Goal: Information Seeking & Learning: Learn about a topic

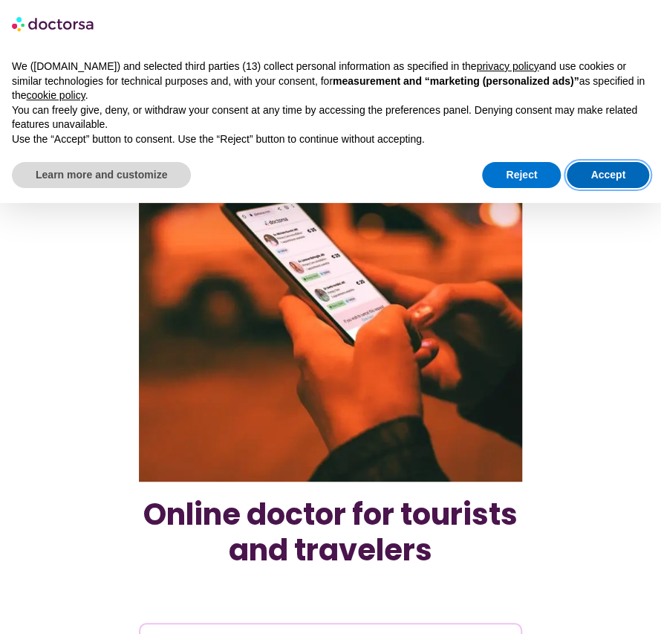
click at [605, 173] on button "Accept" at bounding box center [608, 175] width 82 height 27
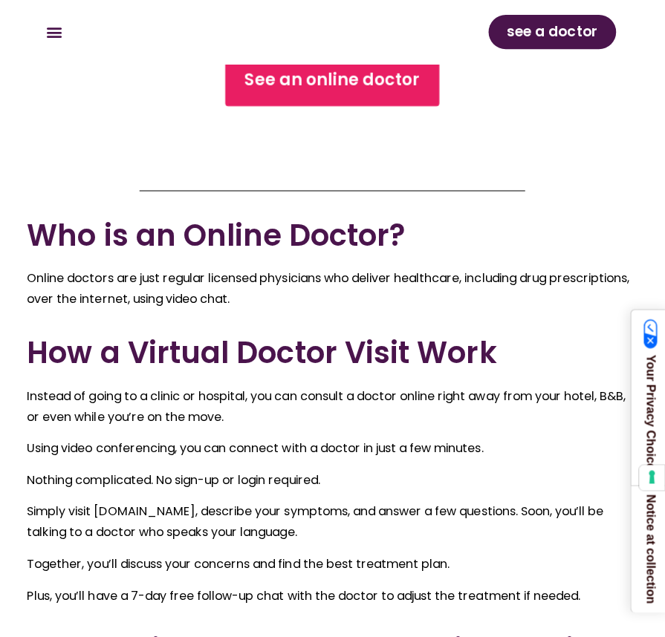
scroll to position [857, 0]
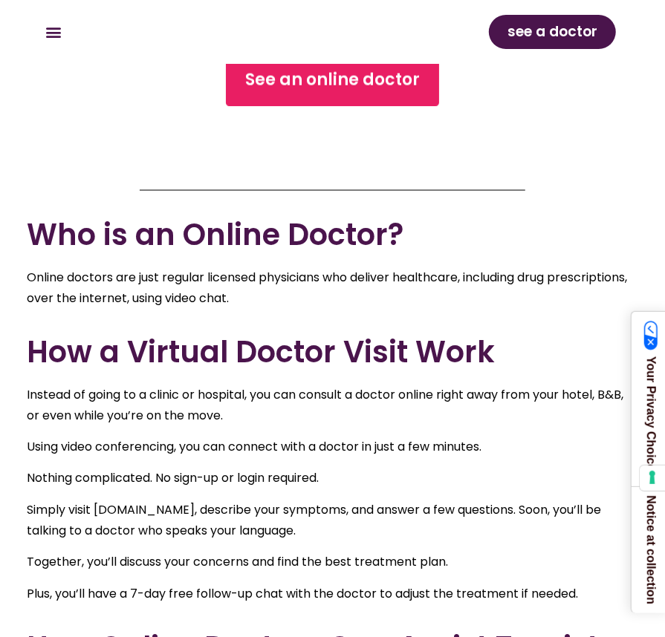
click at [168, 142] on div "See an online doctor" at bounding box center [333, 109] width 386 height 110
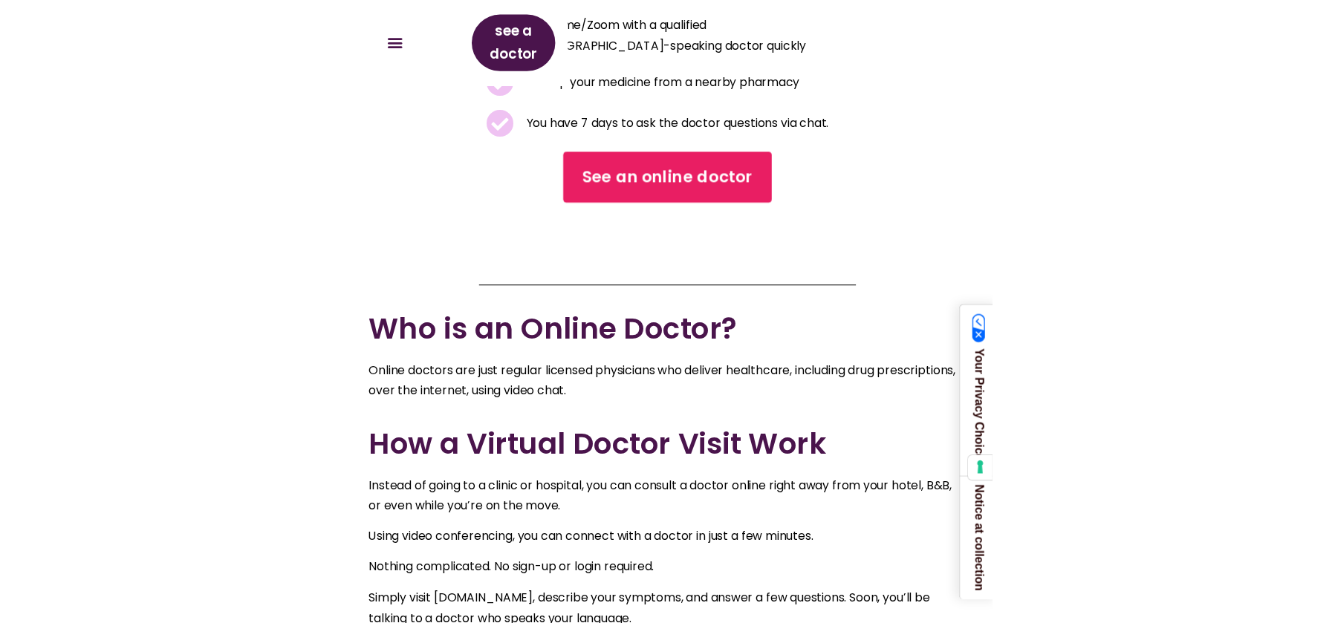
scroll to position [928, 0]
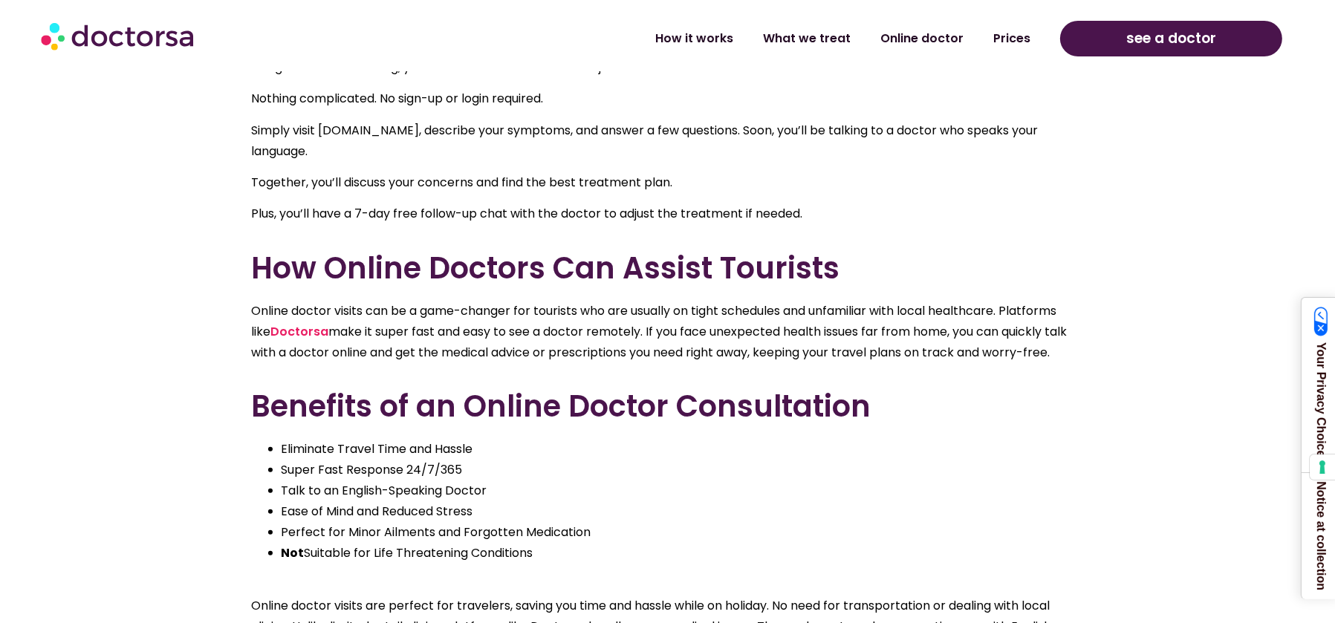
scroll to position [1102, 0]
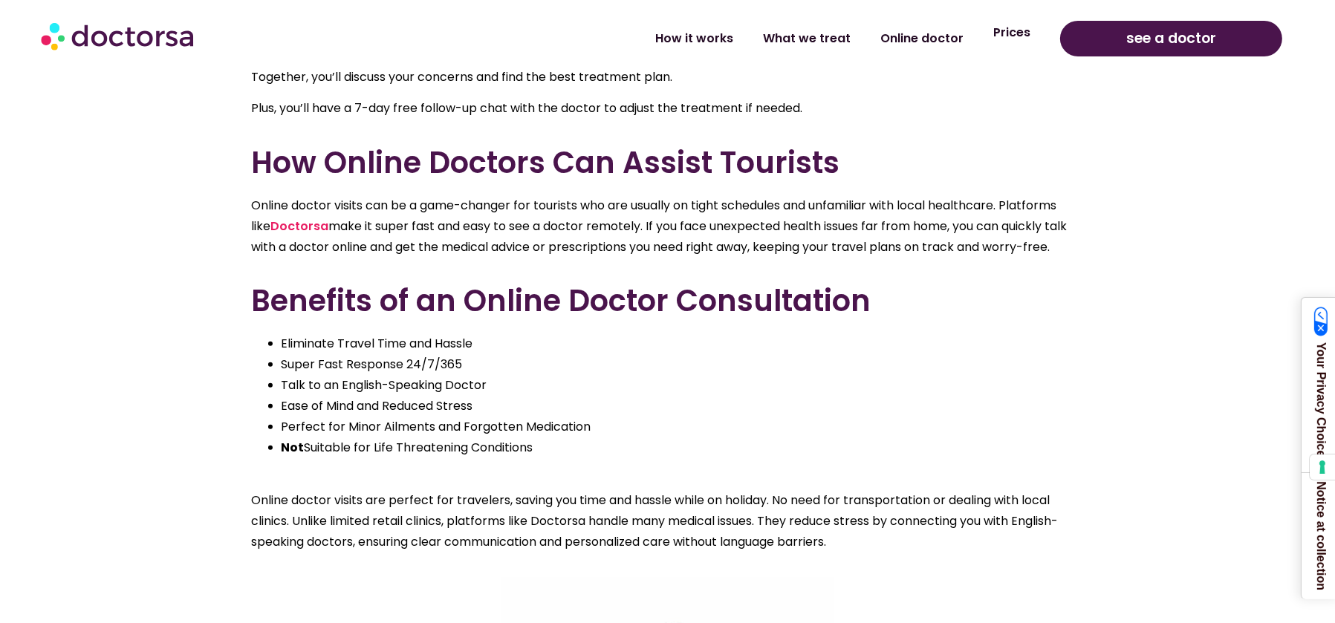
click at [660, 30] on link "Prices" at bounding box center [1011, 33] width 67 height 34
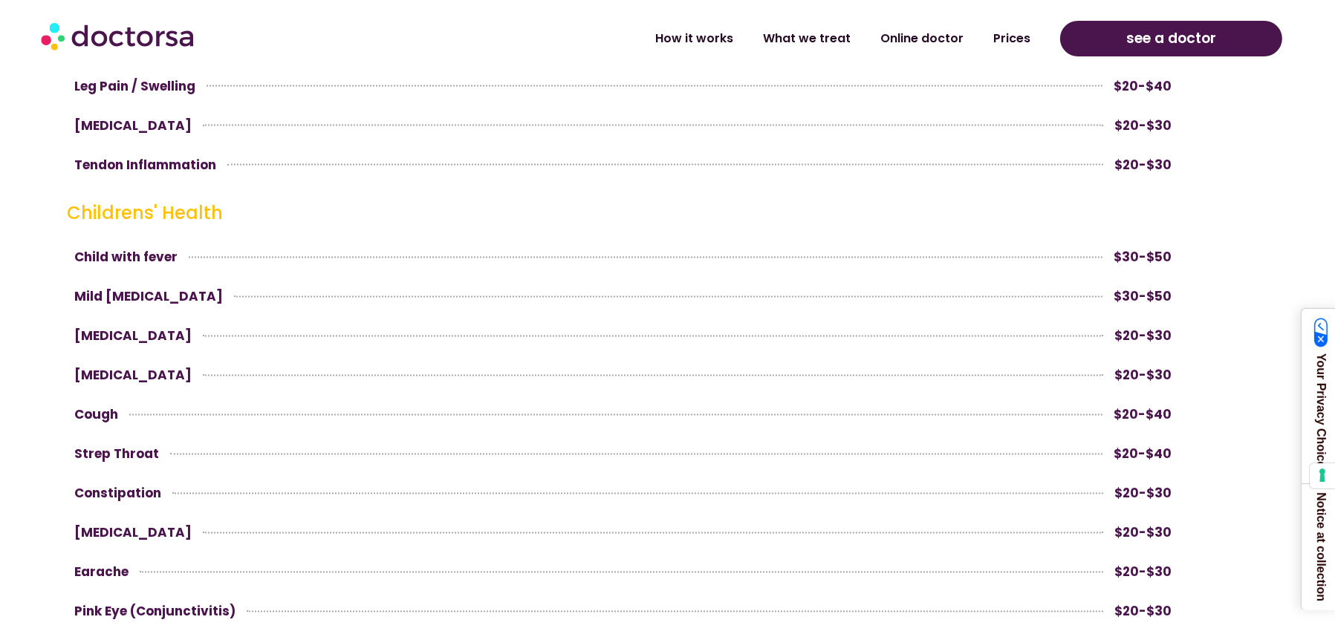
scroll to position [3738, 0]
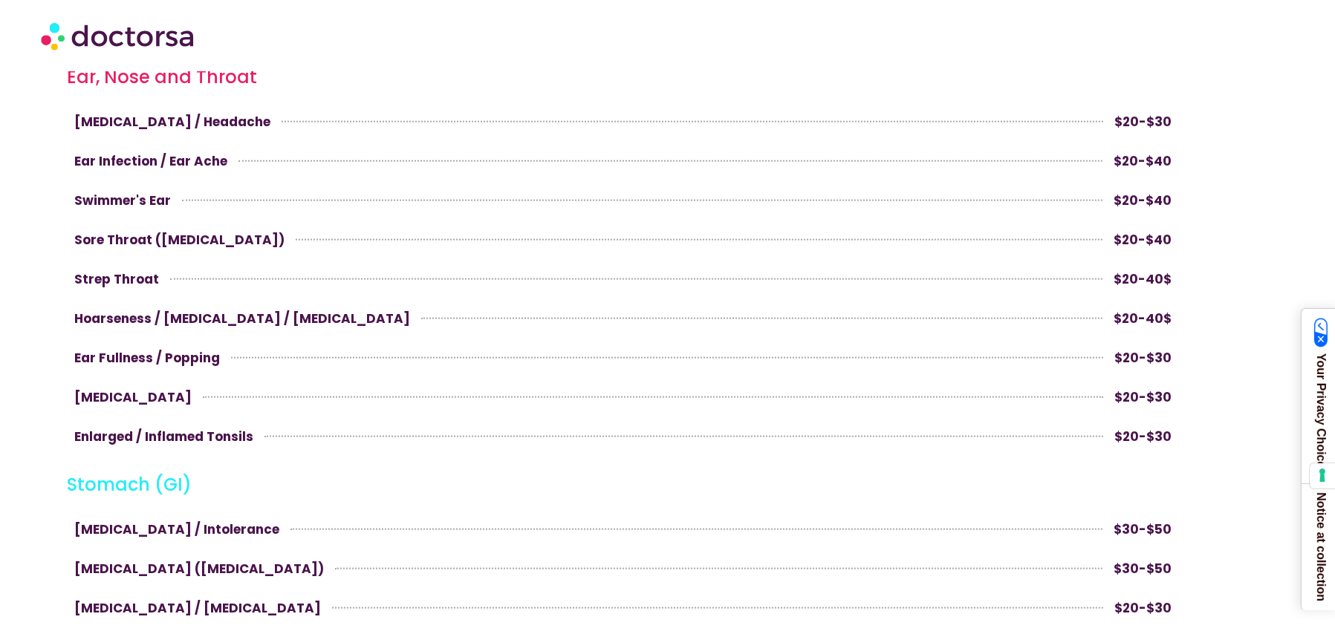
scroll to position [178, 0]
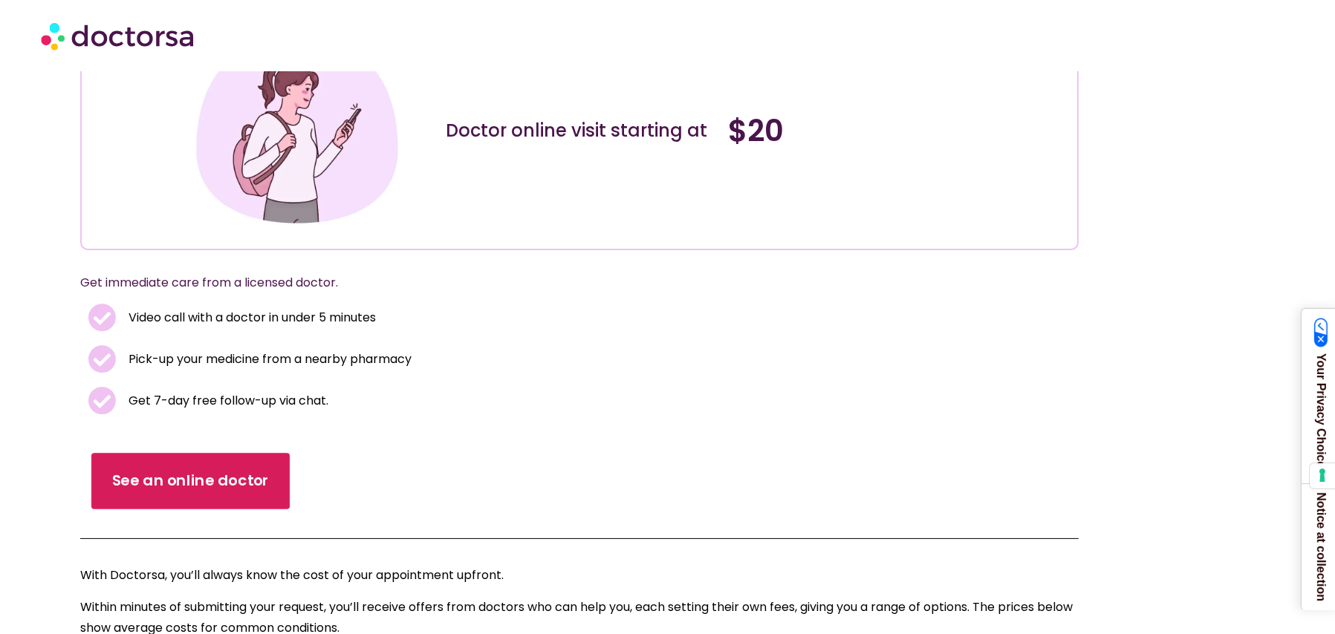
click at [244, 488] on span "See an online doctor" at bounding box center [190, 482] width 157 height 22
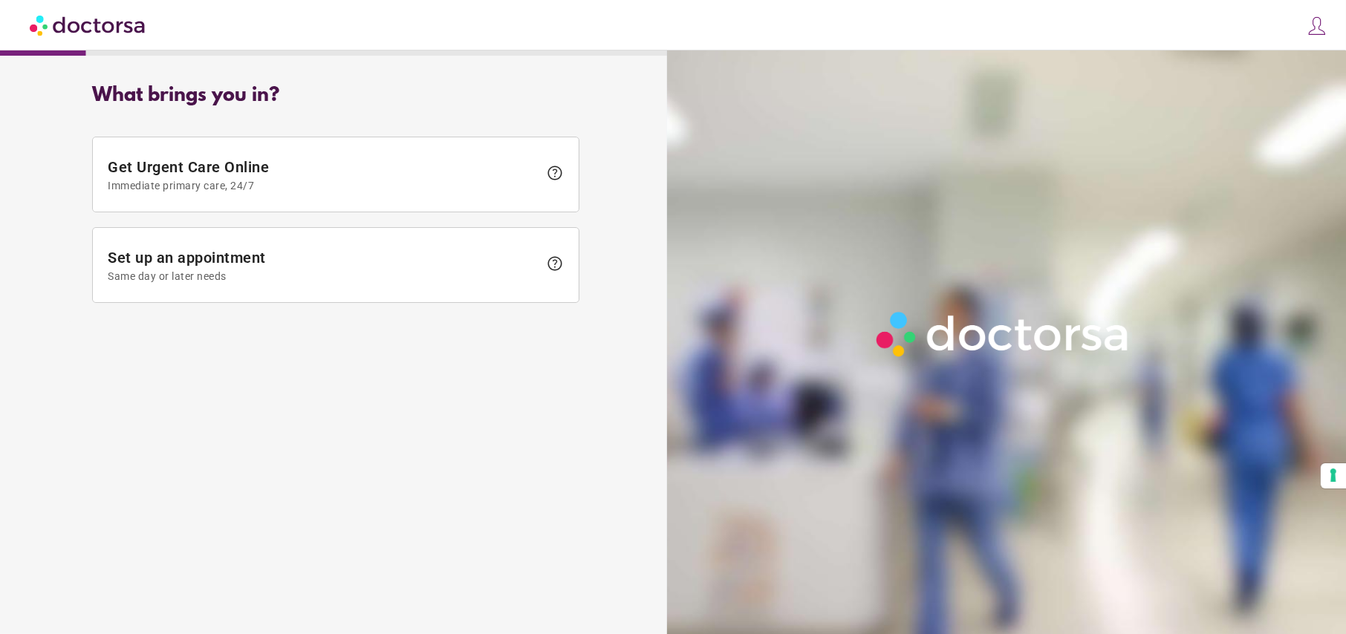
click at [552, 259] on span "help" at bounding box center [555, 264] width 18 height 18
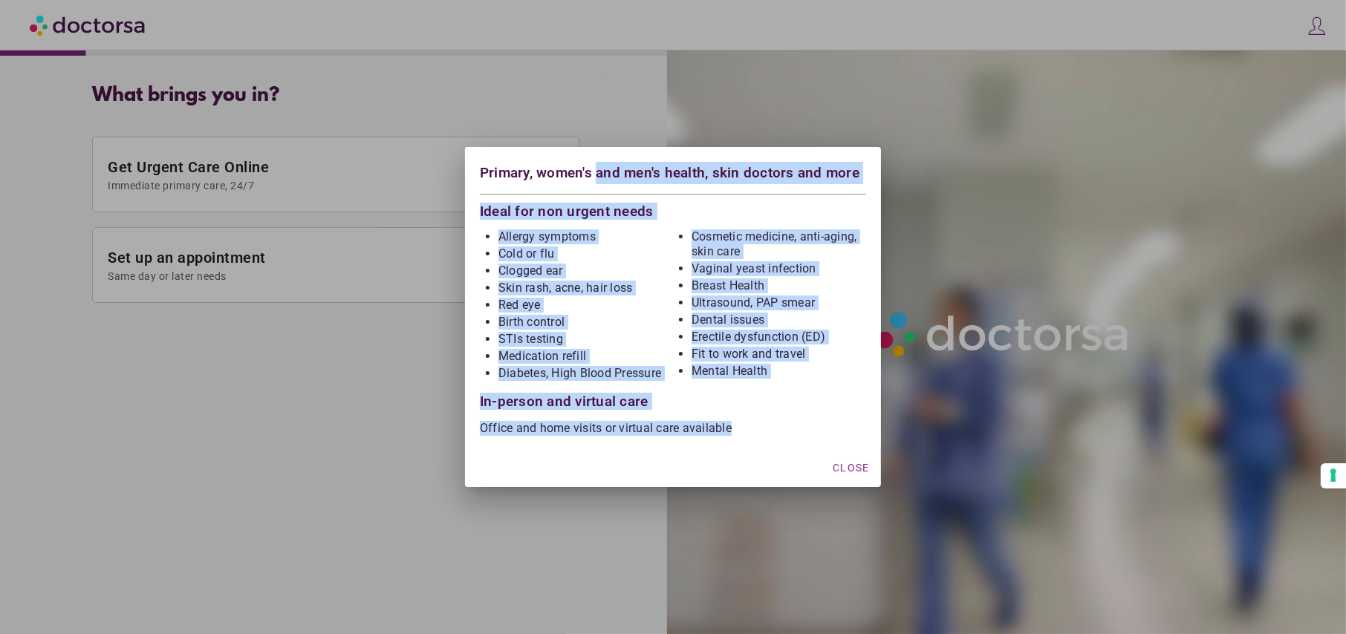
drag, startPoint x: 767, startPoint y: 441, endPoint x: 474, endPoint y: 164, distance: 403.5
click at [474, 164] on div "Primary, women's and men's health, skin doctors and more Ideal for non urgent n…" at bounding box center [673, 297] width 416 height 300
copy div "Primary, women's and men's health, skin doctors and more Ideal for non urgent n…"
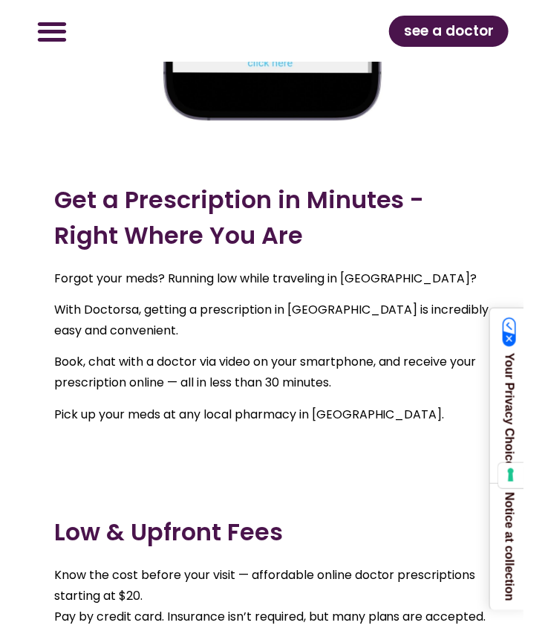
scroll to position [1683, 0]
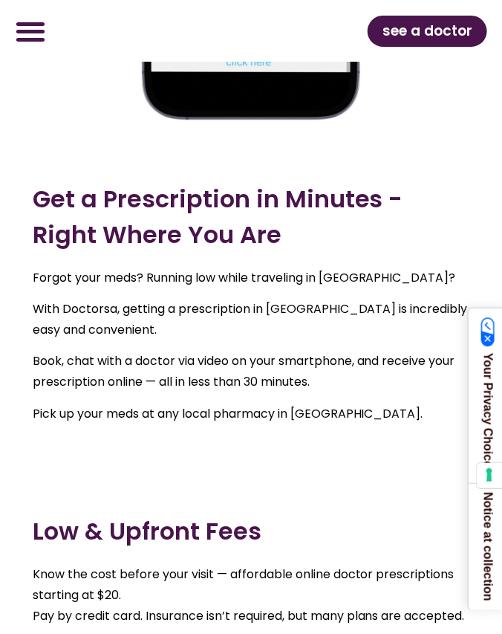
click at [419, 425] on section "Get a Prescription in Minutes - Right Where You Are Forgot your meds? Running l…" at bounding box center [251, 29] width 502 height 876
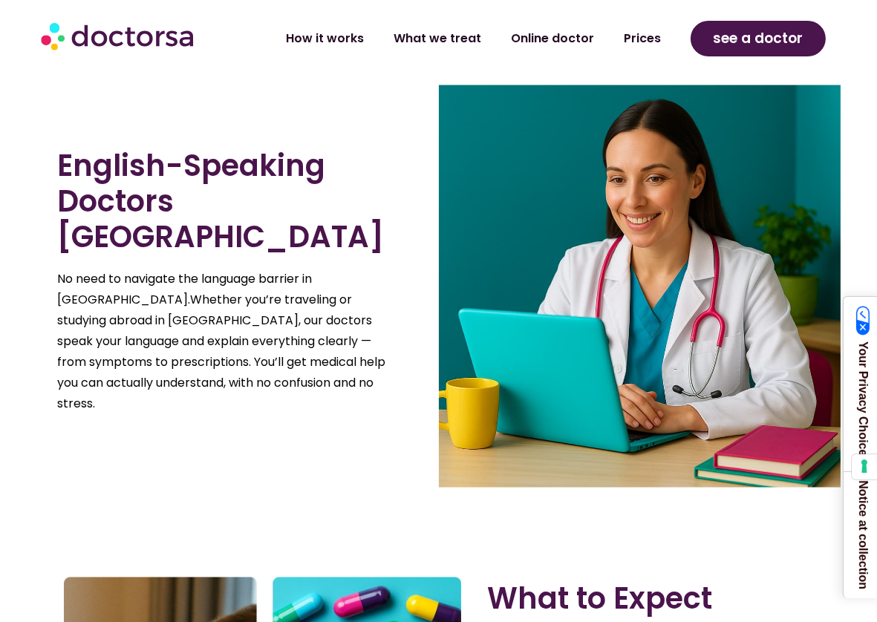
scroll to position [3182, 0]
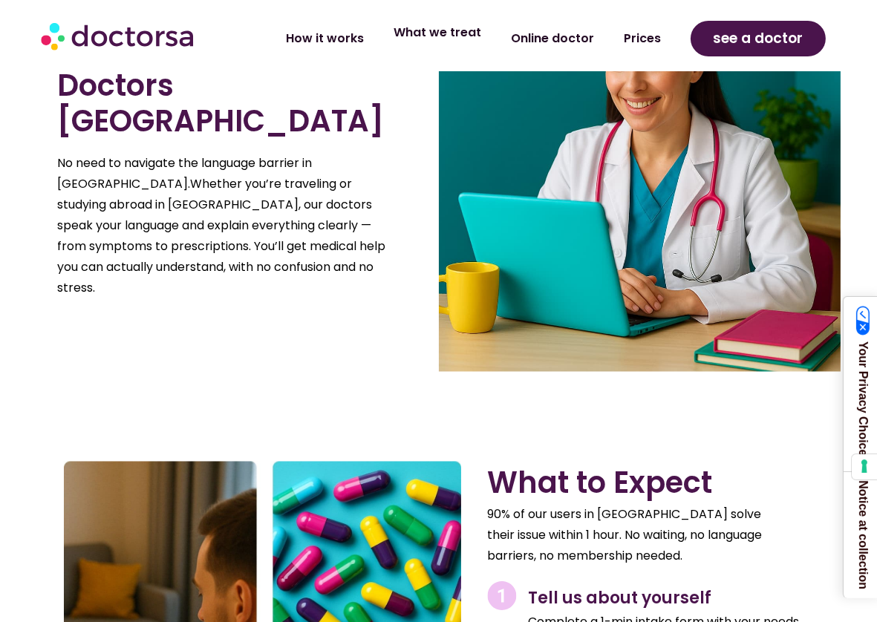
click at [472, 34] on link "What we treat" at bounding box center [437, 33] width 117 height 34
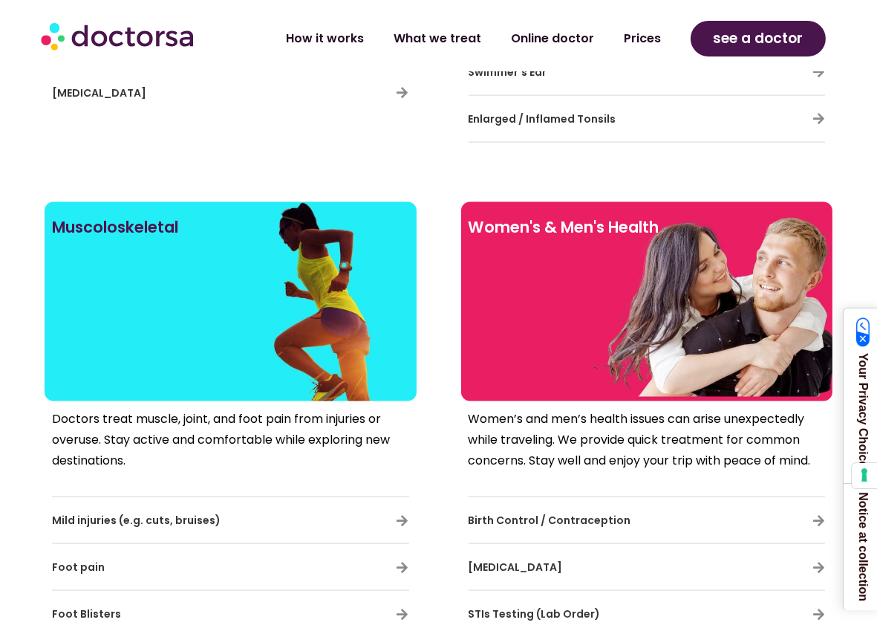
scroll to position [2525, 0]
